Goal: Task Accomplishment & Management: Complete application form

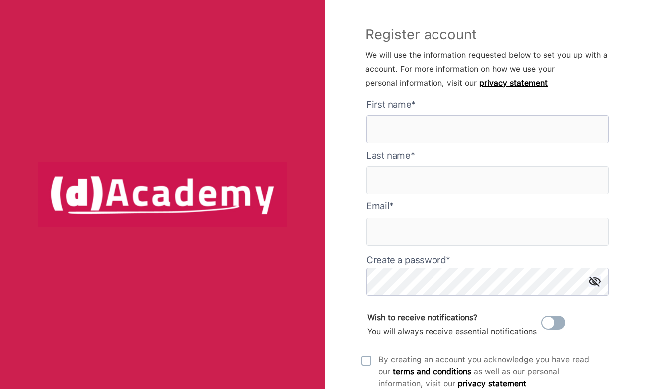
click at [397, 132] on here "text" at bounding box center [487, 129] width 242 height 28
type here "*******"
type input "**********"
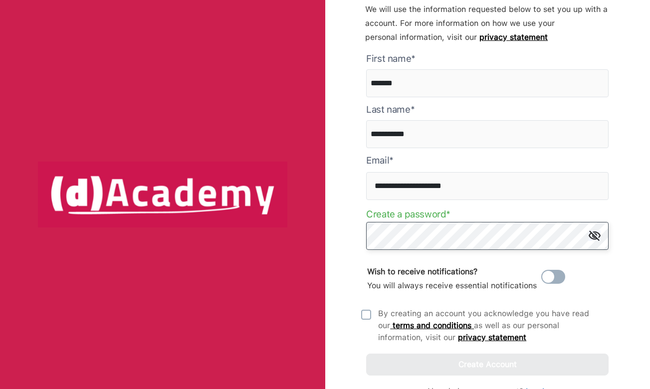
scroll to position [64, 0]
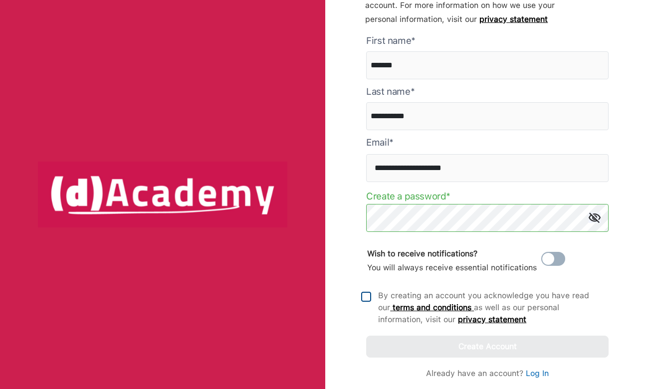
click at [365, 299] on img at bounding box center [366, 297] width 10 height 10
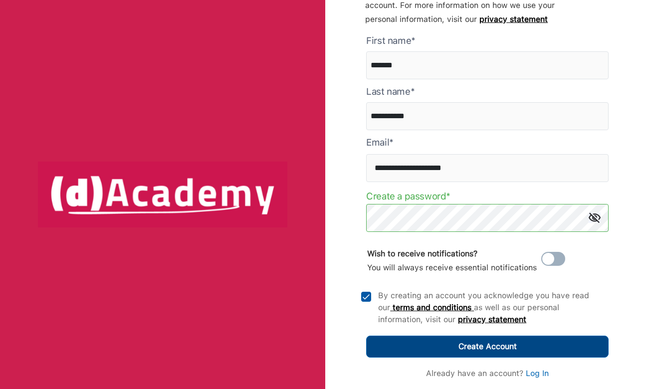
click at [464, 354] on button "Create Account" at bounding box center [487, 347] width 242 height 22
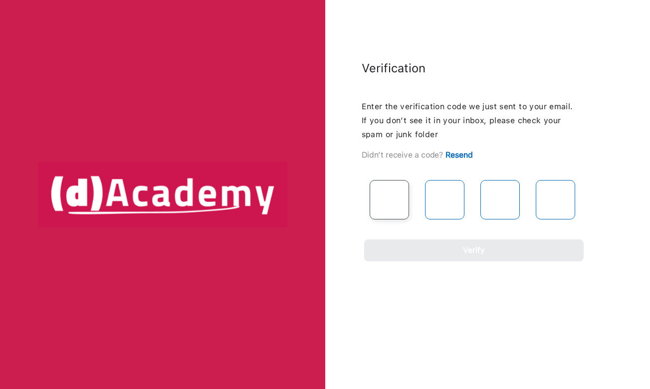
click at [398, 194] on input "text" at bounding box center [389, 199] width 39 height 39
paste input "*"
type input "*"
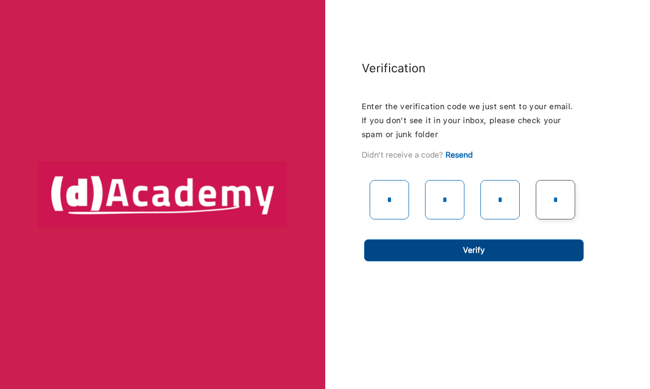
type input "*"
click at [483, 252] on div "Verify" at bounding box center [474, 250] width 22 height 14
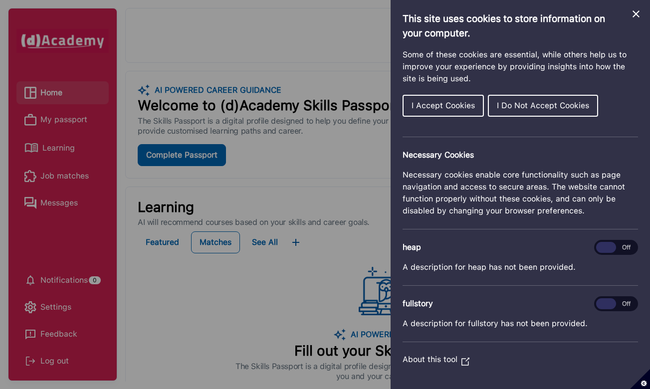
click at [342, 171] on div "Cookie preferences" at bounding box center [325, 194] width 650 height 389
click at [636, 13] on icon "Close Cookie Control" at bounding box center [635, 13] width 7 height 7
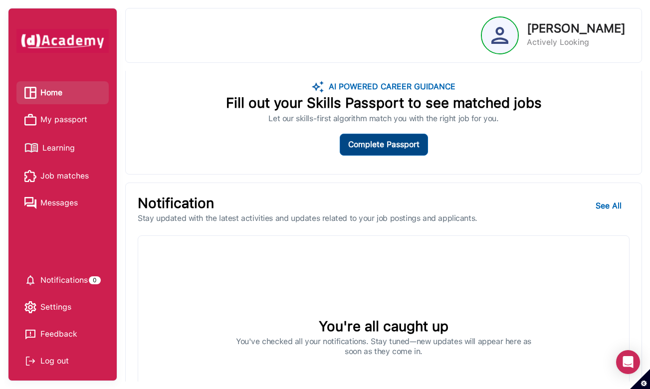
scroll to position [514, 0]
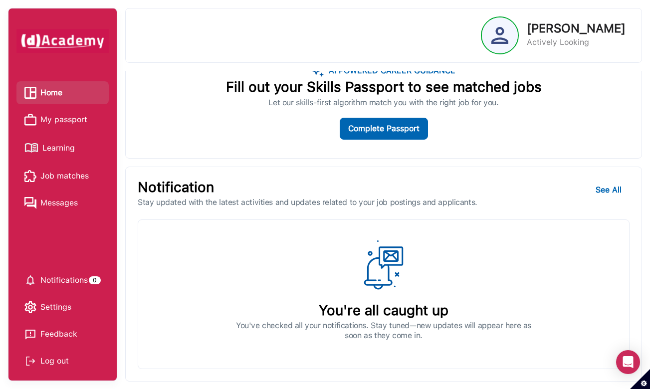
click at [56, 147] on span "Learning" at bounding box center [58, 148] width 32 height 15
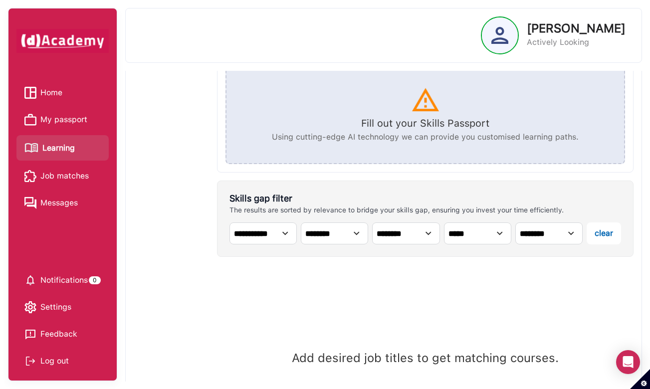
scroll to position [238, 0]
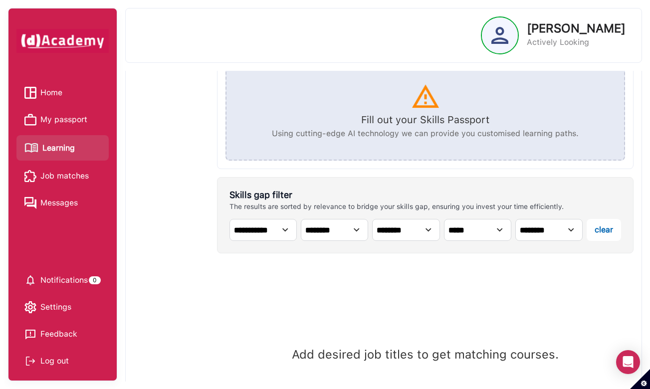
click at [260, 238] on select "**********" at bounding box center [262, 230] width 67 height 22
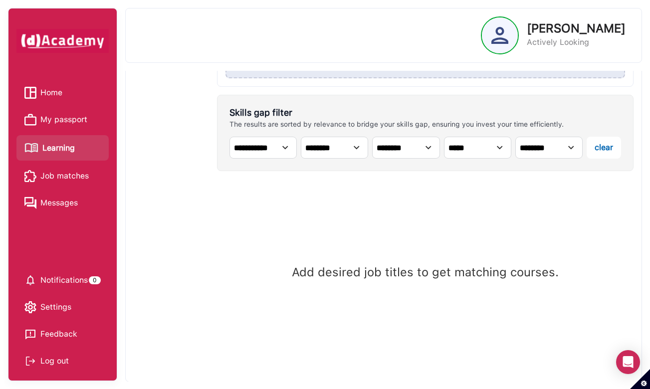
click at [48, 177] on span "Job matches" at bounding box center [64, 176] width 48 height 15
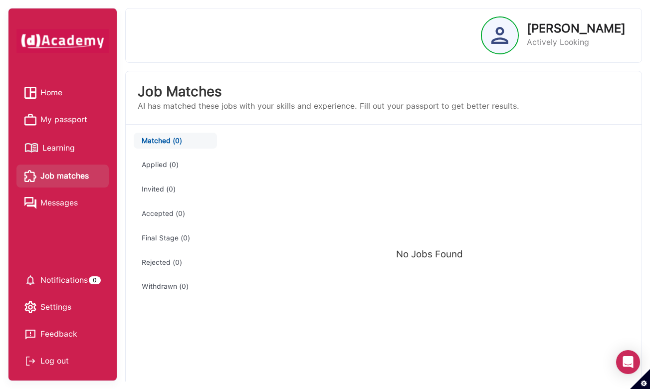
click at [50, 92] on span "Home" at bounding box center [51, 92] width 22 height 15
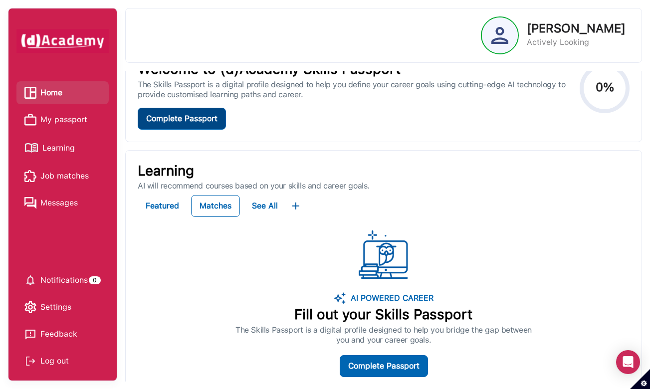
scroll to position [39, 0]
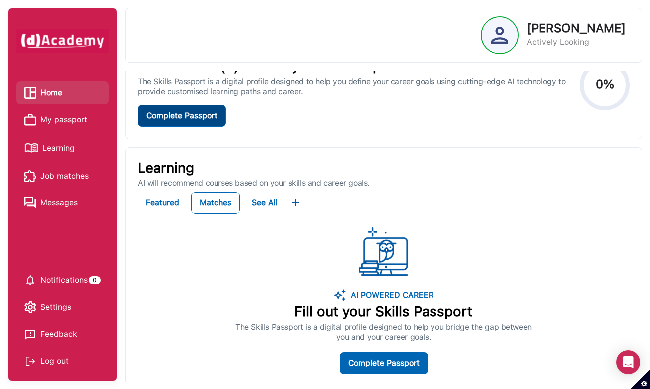
click at [202, 121] on div "Complete Passport" at bounding box center [181, 116] width 71 height 14
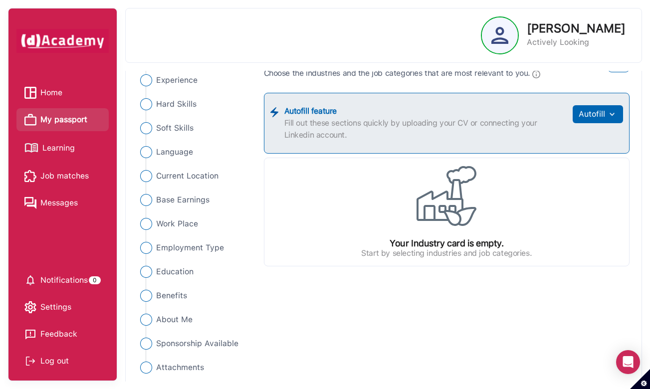
scroll to position [106, 0]
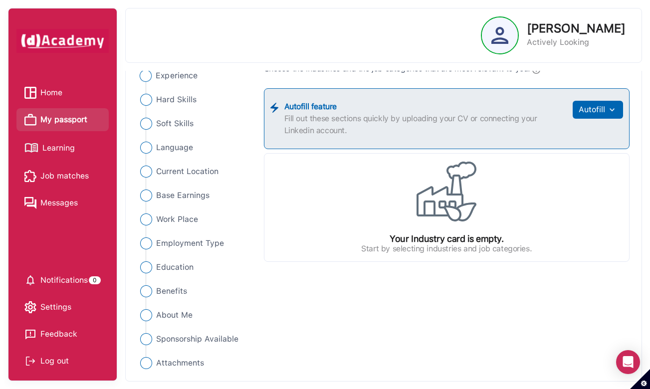
click at [148, 73] on img "Close" at bounding box center [146, 76] width 12 height 12
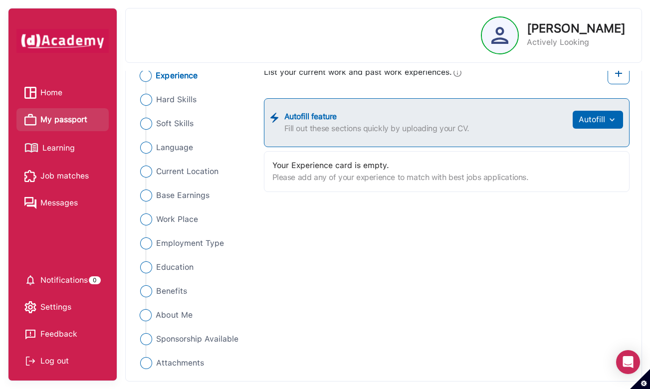
click at [153, 313] on Me "About Me" at bounding box center [194, 315] width 115 height 12
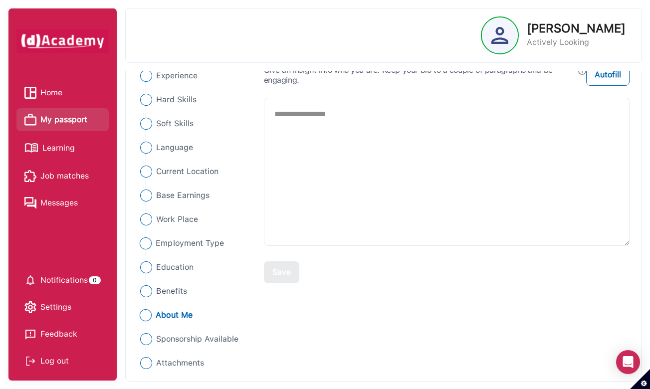
click at [193, 239] on span "Employment Type" at bounding box center [190, 243] width 68 height 12
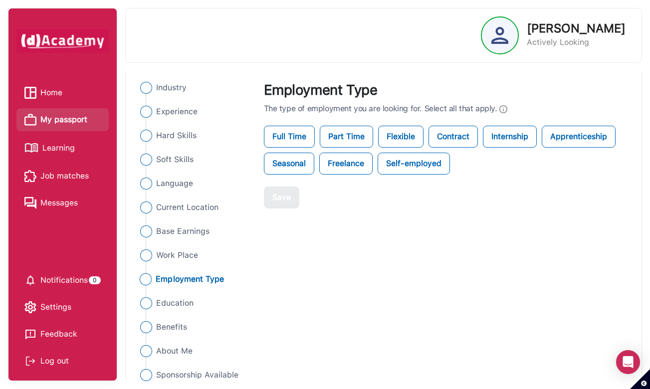
scroll to position [62, 0]
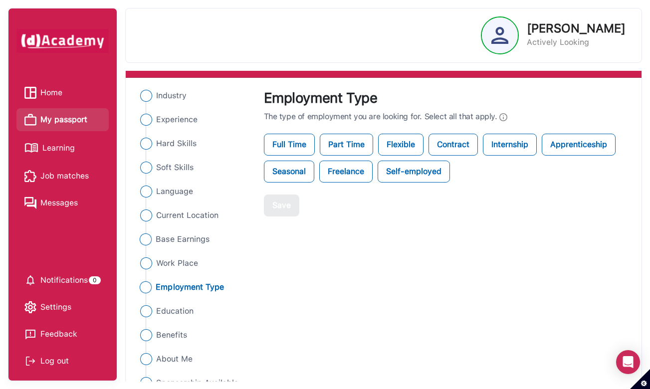
click at [191, 239] on span "Base Earnings" at bounding box center [183, 239] width 54 height 12
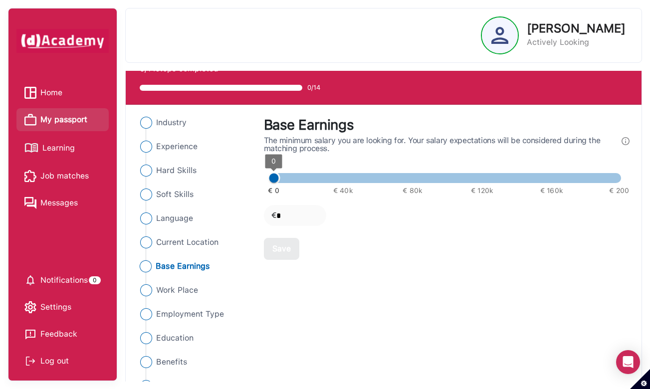
scroll to position [34, 0]
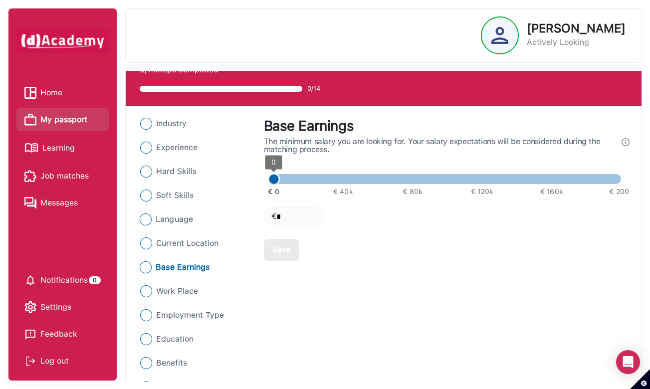
click at [184, 220] on span "Language" at bounding box center [174, 219] width 37 height 12
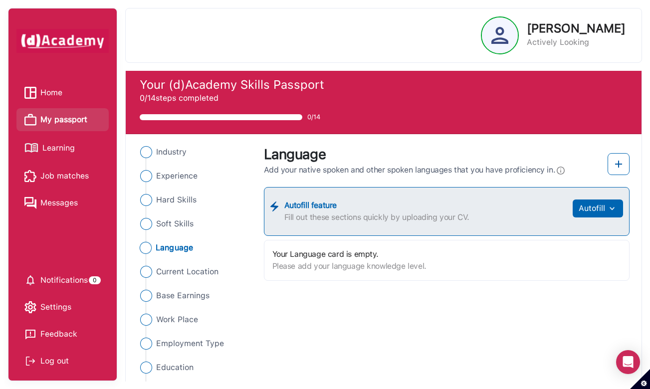
scroll to position [3, 0]
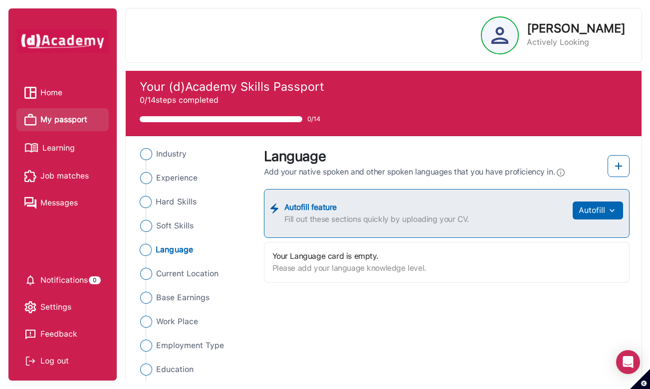
click at [185, 205] on span "Hard Skills" at bounding box center [176, 202] width 41 height 12
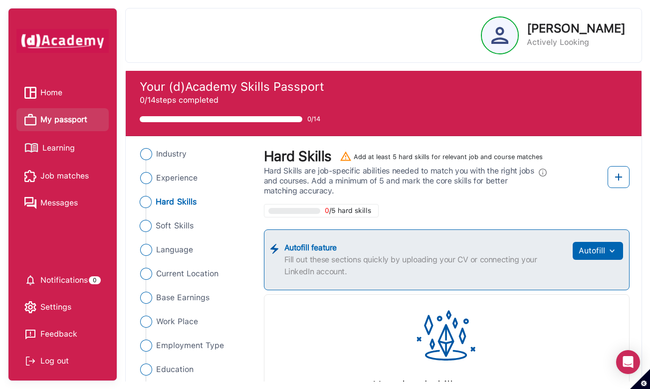
click at [183, 231] on span "Soft Skills" at bounding box center [175, 226] width 38 height 12
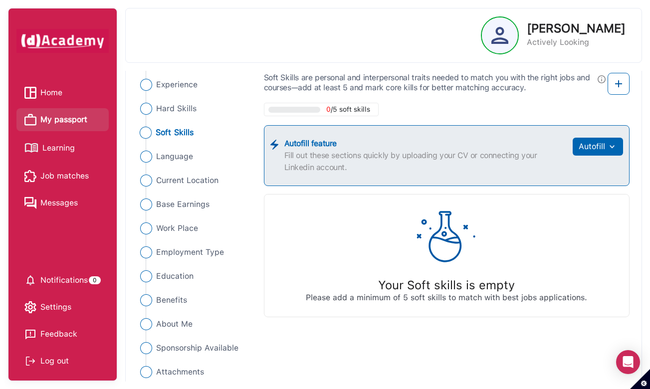
scroll to position [106, 0]
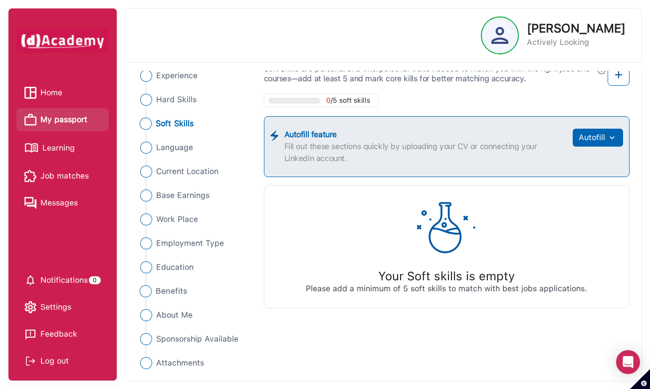
click at [174, 293] on span "Benefits" at bounding box center [171, 291] width 31 height 12
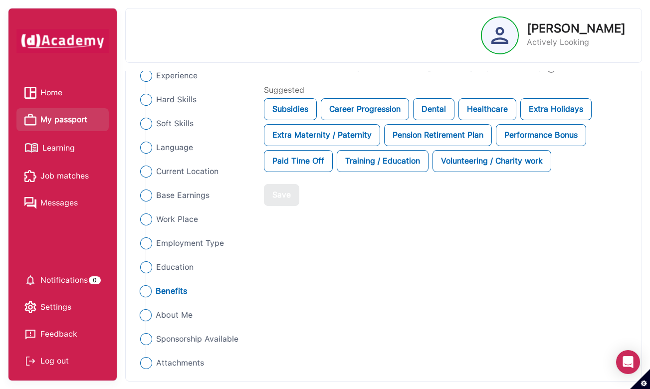
click at [173, 318] on span "About Me" at bounding box center [174, 315] width 37 height 12
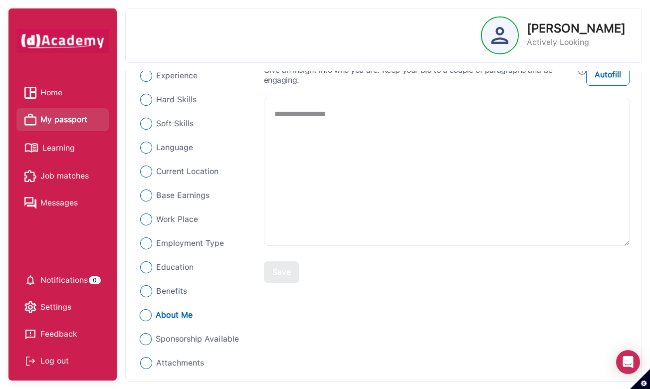
click at [173, 342] on span "Sponsorship Available" at bounding box center [197, 339] width 83 height 12
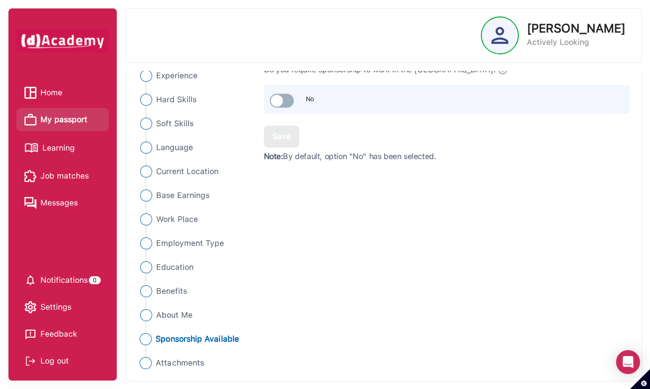
click at [172, 364] on span "Attachments" at bounding box center [180, 363] width 48 height 12
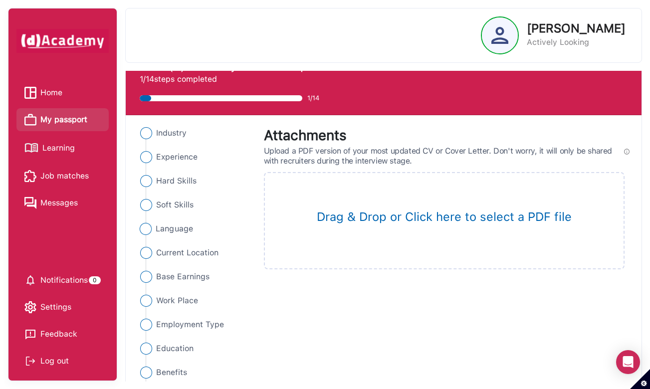
scroll to position [11, 0]
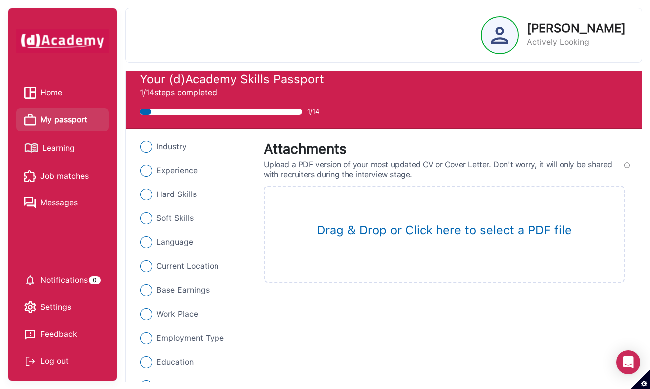
click at [82, 202] on link "Messages" at bounding box center [62, 202] width 76 height 15
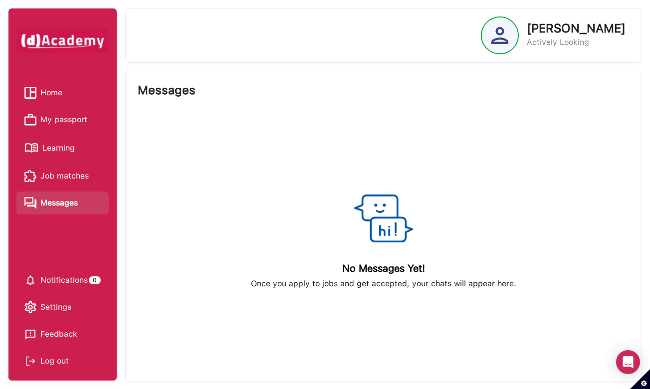
click at [63, 304] on span "Settings" at bounding box center [55, 307] width 31 height 15
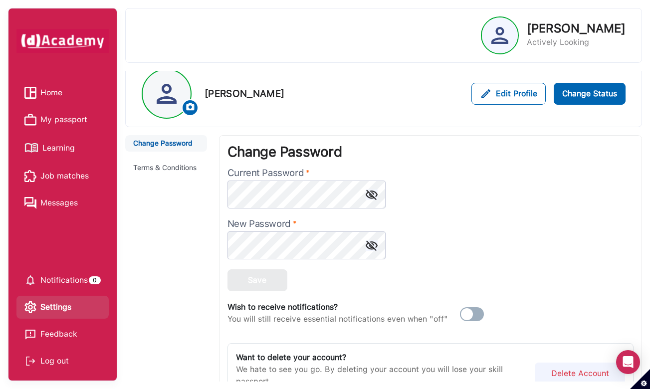
scroll to position [60, 0]
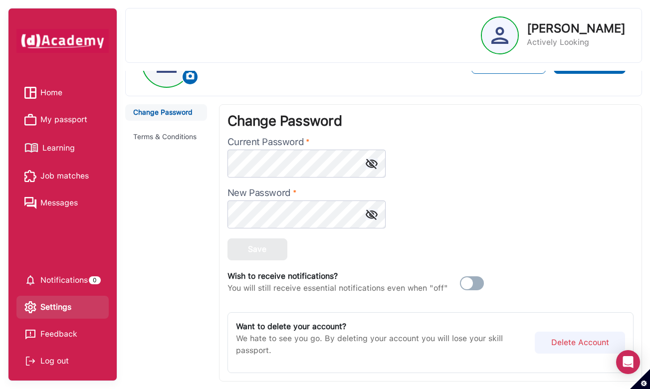
click at [53, 93] on span "Home" at bounding box center [51, 92] width 22 height 15
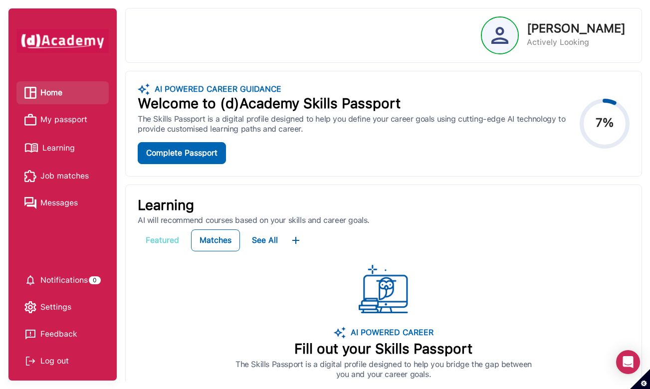
click at [166, 240] on div "Featured" at bounding box center [162, 240] width 33 height 12
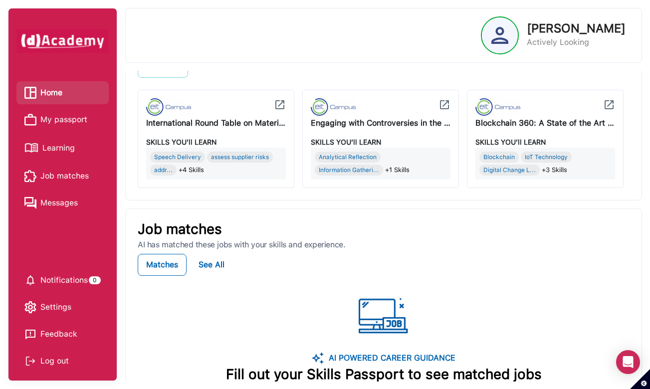
scroll to position [171, 0]
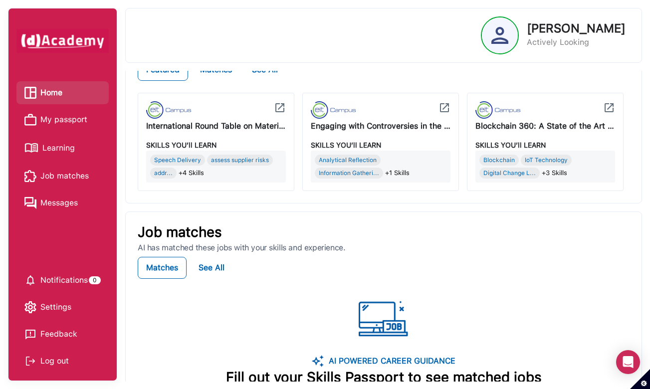
click at [558, 173] on span "+3 Skills" at bounding box center [554, 173] width 25 height 11
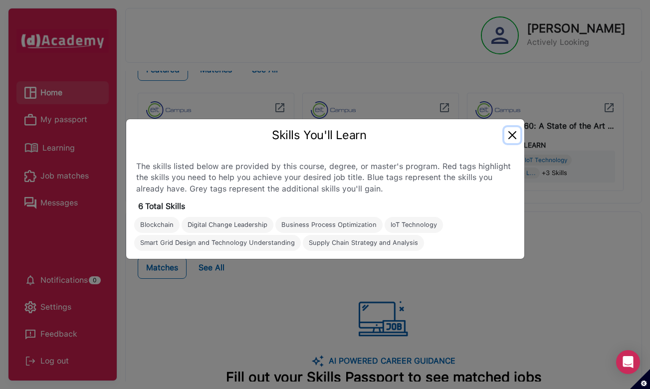
click at [512, 135] on button "Close" at bounding box center [512, 135] width 16 height 16
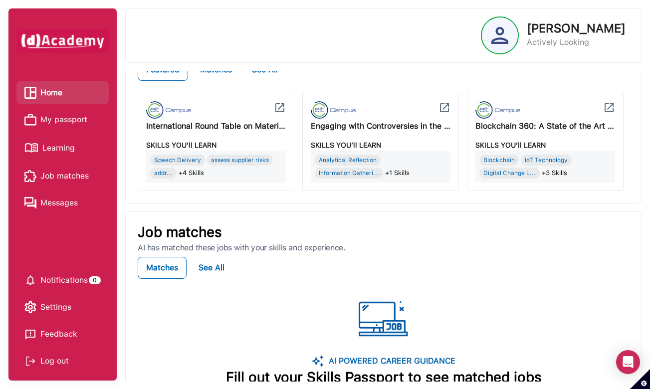
click at [505, 111] on img at bounding box center [497, 109] width 45 height 17
click at [319, 106] on img at bounding box center [333, 109] width 45 height 17
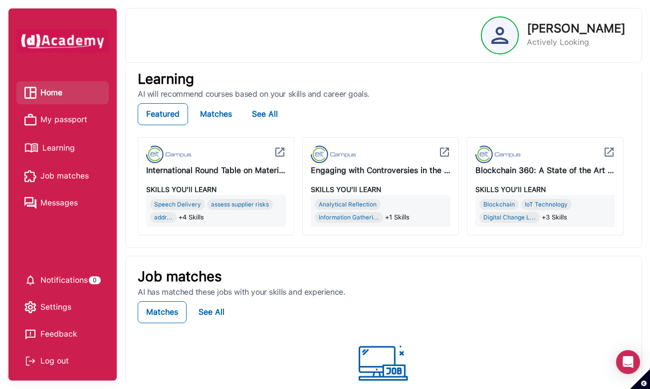
scroll to position [126, 0]
click at [227, 113] on div "Matches" at bounding box center [216, 115] width 32 height 12
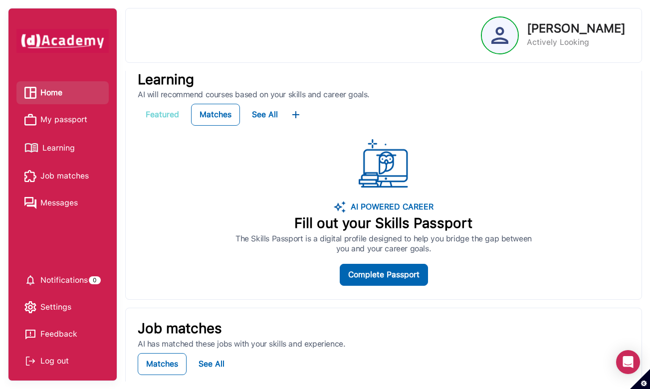
click at [173, 113] on div "Featured" at bounding box center [162, 115] width 33 height 12
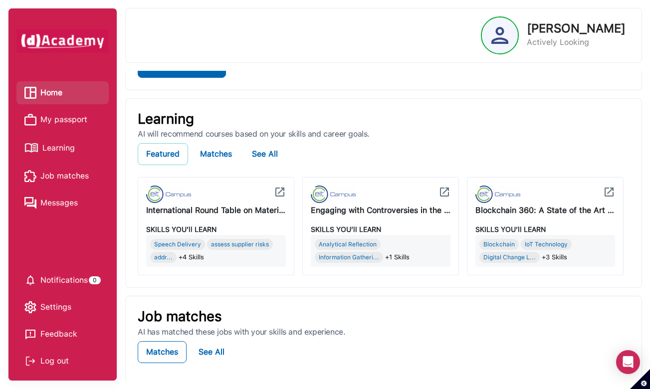
scroll to position [83, 0]
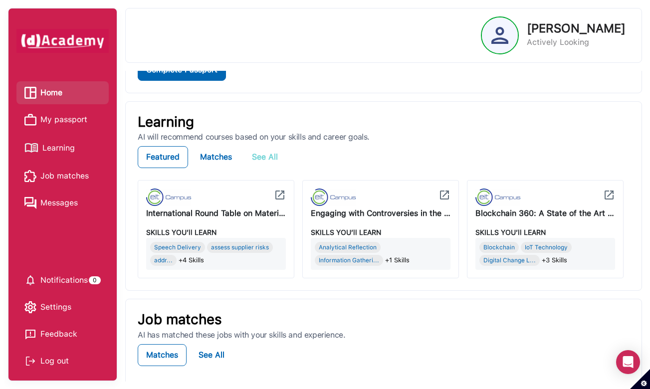
click at [269, 157] on div "See All" at bounding box center [265, 157] width 26 height 12
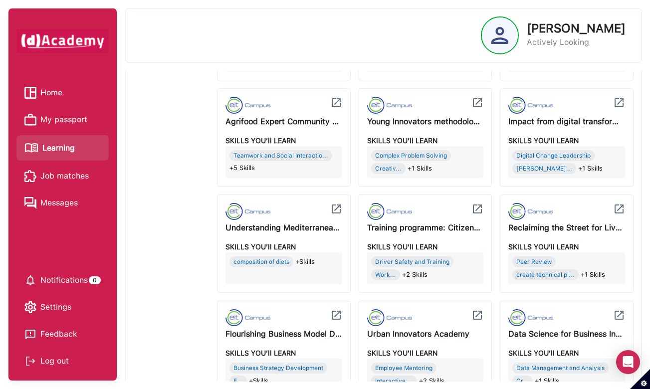
scroll to position [896, 0]
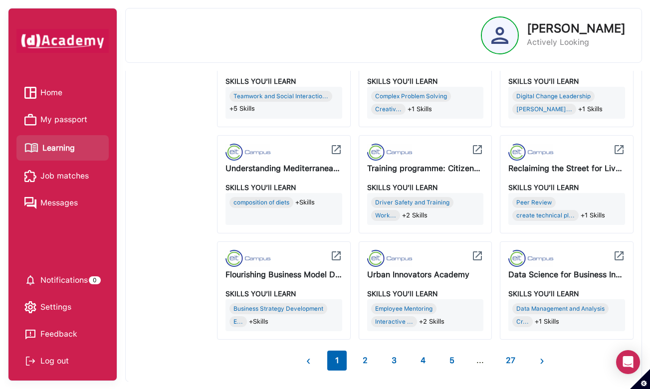
click at [419, 360] on button "4" at bounding box center [422, 361] width 21 height 20
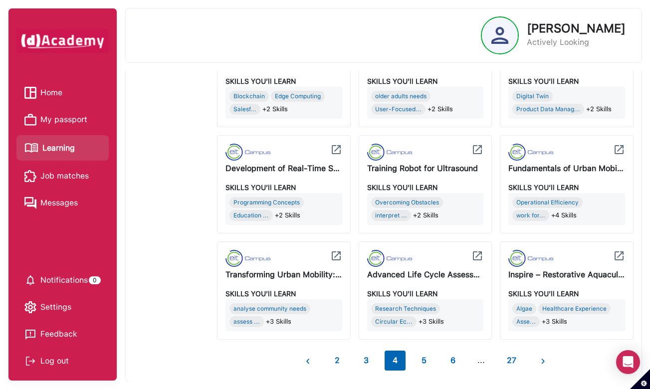
click at [451, 360] on button "6" at bounding box center [452, 361] width 21 height 20
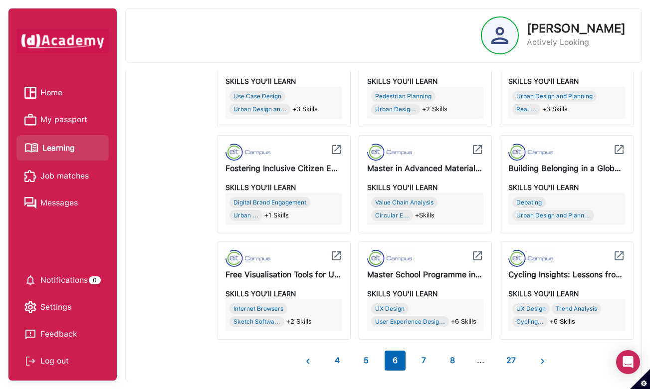
click at [530, 277] on div "Cycling Insights: Lessons from [GEOGRAPHIC_DATA]" at bounding box center [566, 275] width 117 height 12
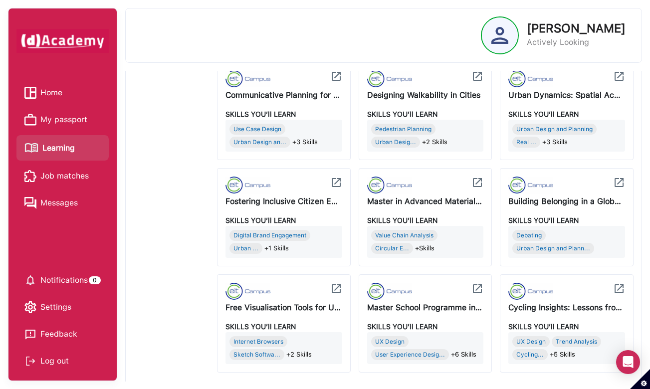
scroll to position [849, 0]
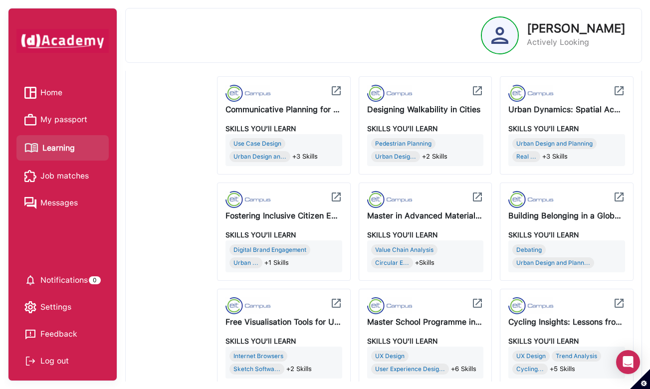
click at [277, 111] on div "Communicative Planning for Urban mobility" at bounding box center [283, 110] width 117 height 12
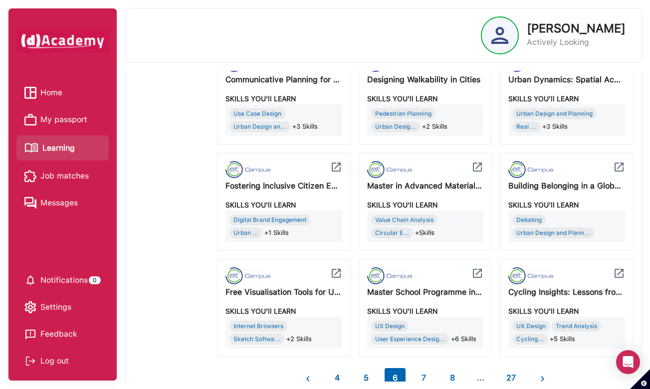
scroll to position [895, 0]
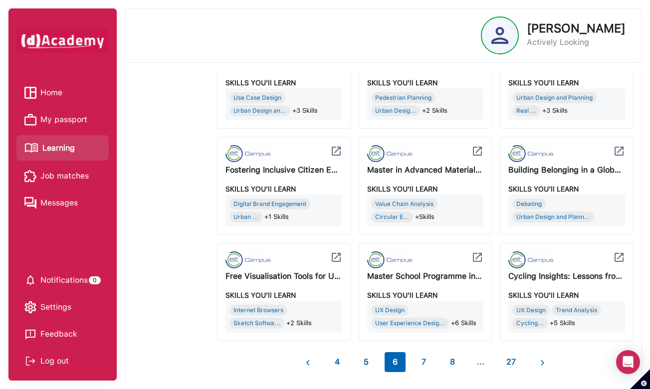
click at [404, 81] on div "SKILLS YOU’ll LEARN" at bounding box center [425, 83] width 117 height 10
click at [478, 258] on img at bounding box center [477, 257] width 12 height 12
